Goal: Find specific page/section: Find specific page/section

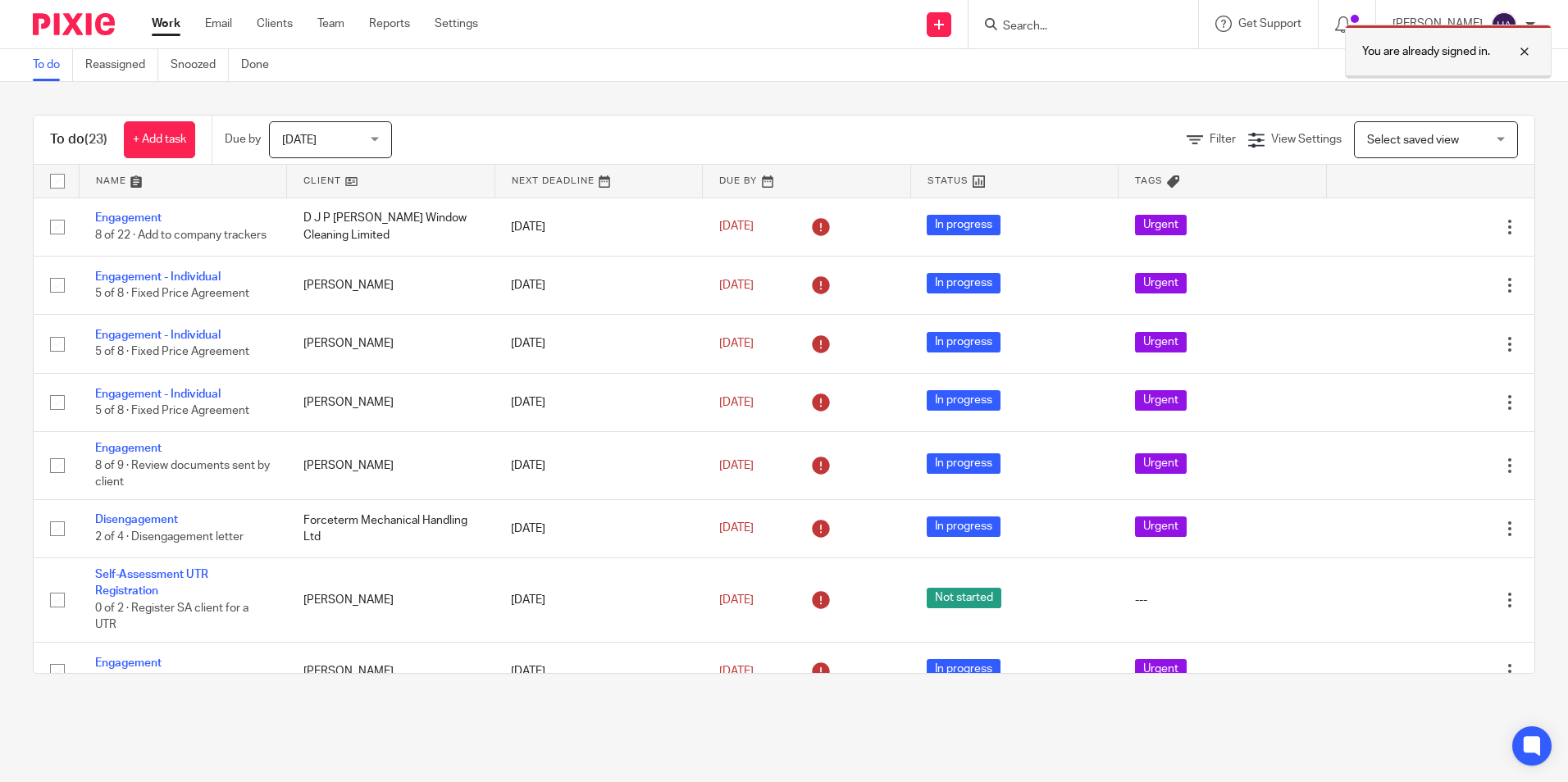
click at [1528, 49] on div at bounding box center [1512, 51] width 44 height 20
click at [1088, 26] on input "Search" at bounding box center [1075, 27] width 147 height 15
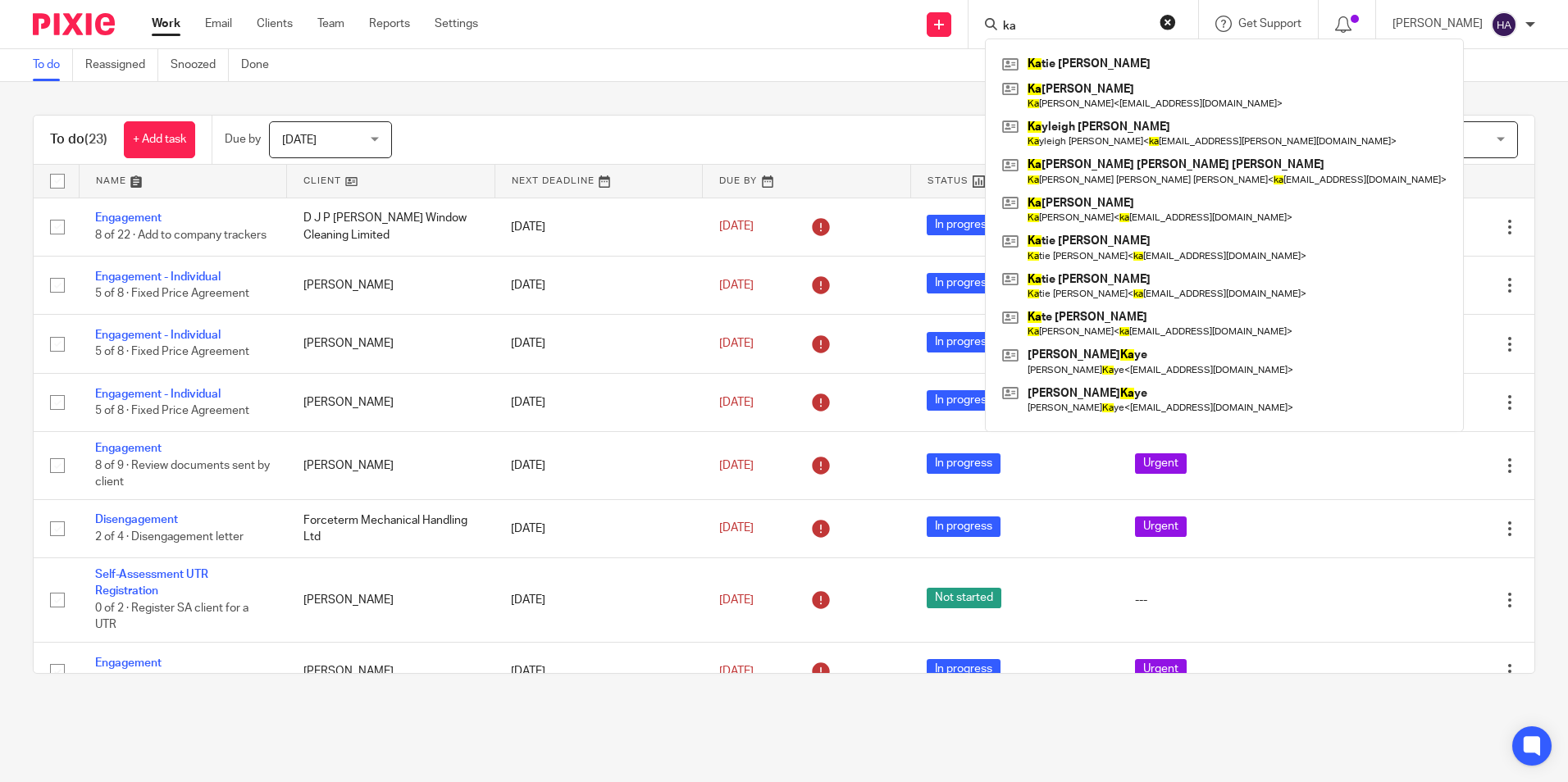
type input "k"
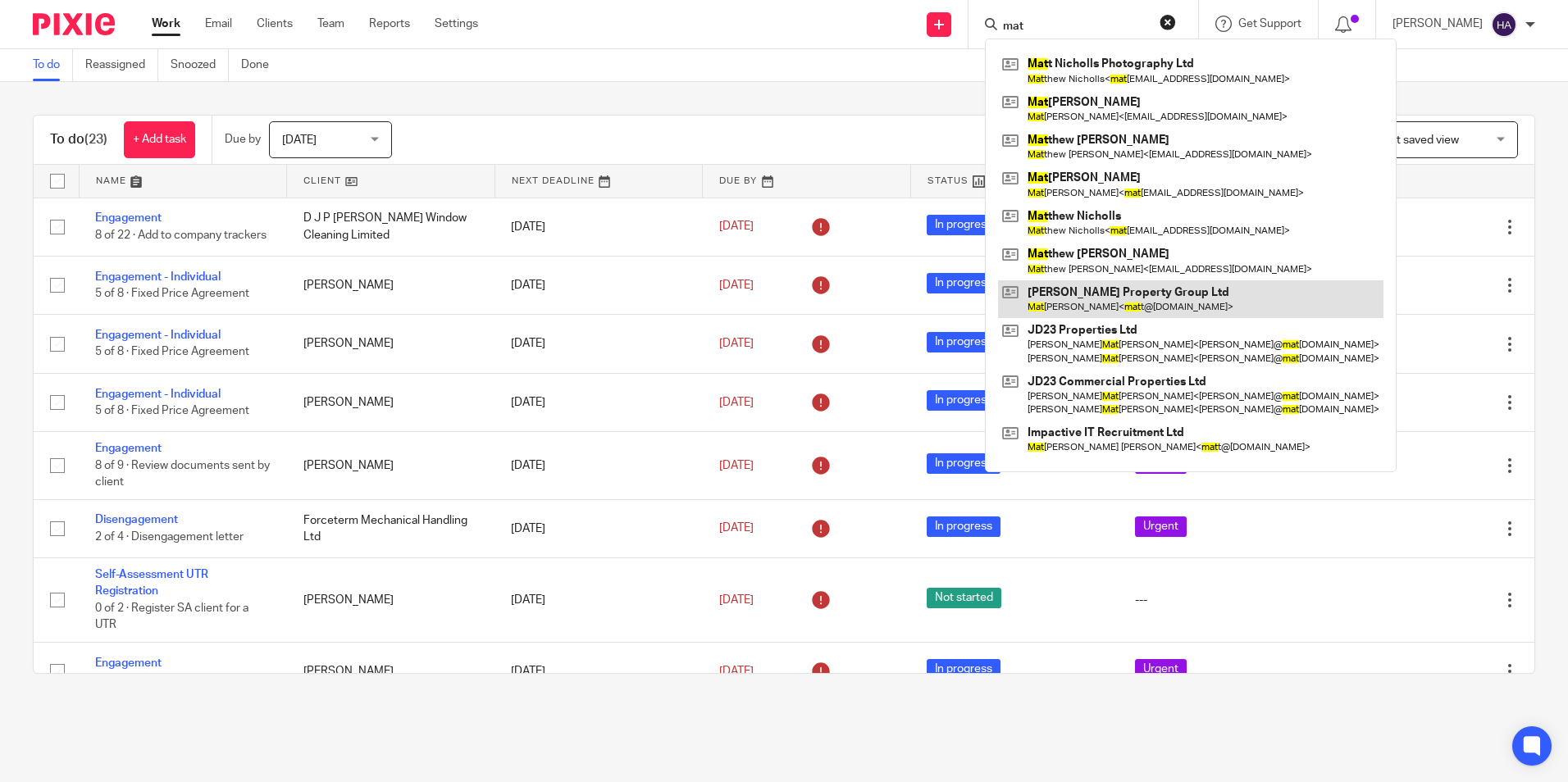
type input "mat"
click at [1174, 297] on link at bounding box center [1190, 300] width 386 height 38
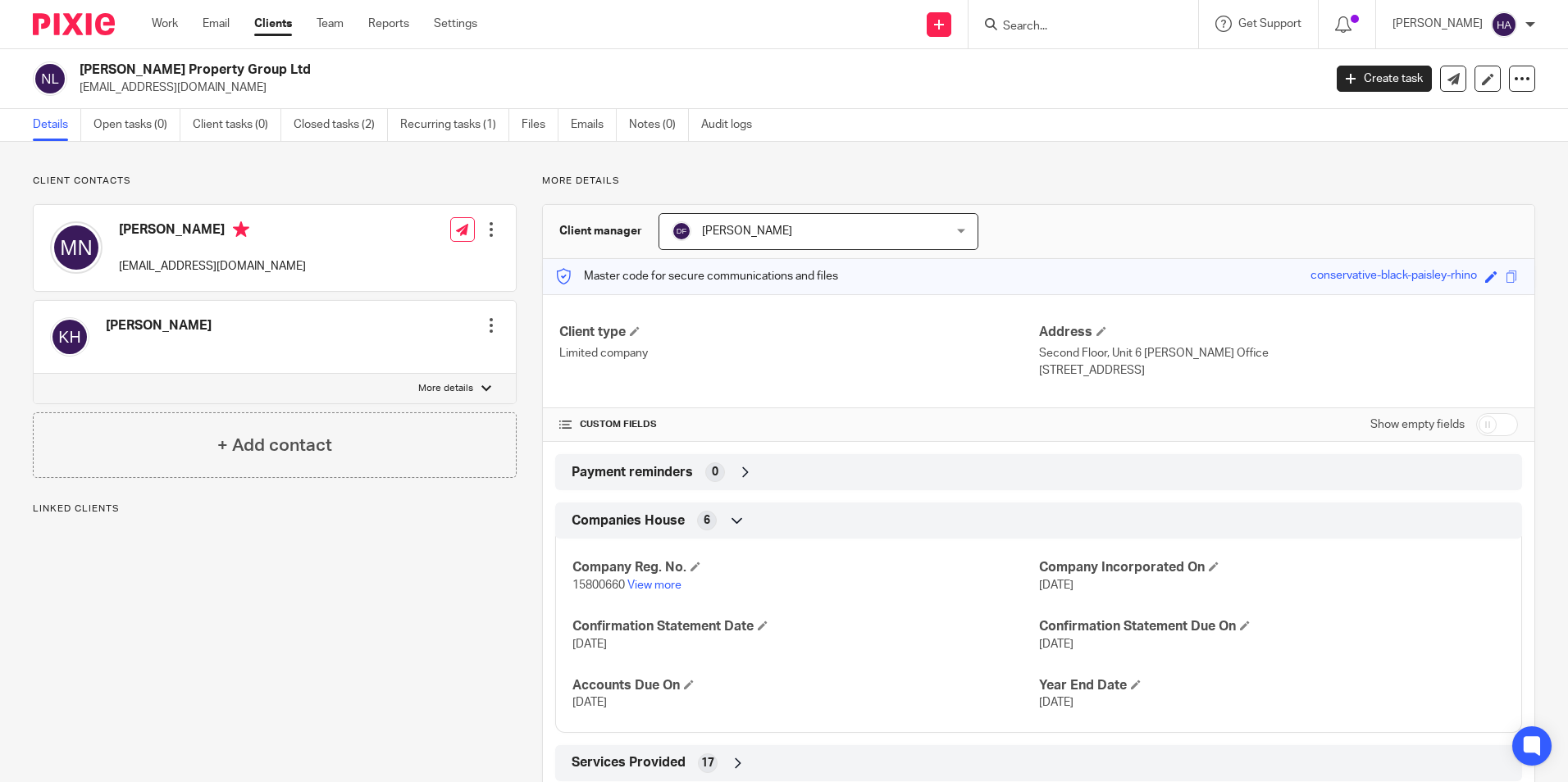
click at [236, 334] on div "[PERSON_NAME] Edit contact Create client from contact Export data Make primary …" at bounding box center [275, 337] width 483 height 73
click at [489, 329] on div at bounding box center [491, 325] width 16 height 16
click at [1112, 166] on div "Client contacts [PERSON_NAME] Edit contact Create client from contact Export da…" at bounding box center [784, 484] width 1568 height 685
